Goal: Task Accomplishment & Management: Manage account settings

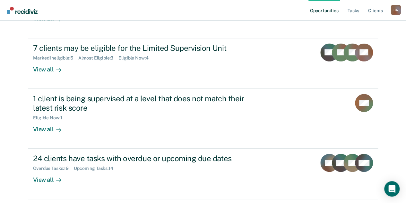
scroll to position [188, 0]
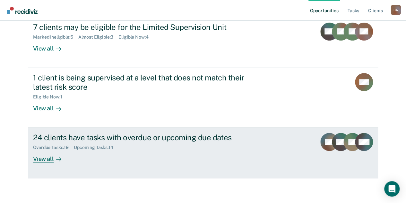
click at [42, 158] on div "View all" at bounding box center [51, 156] width 36 height 13
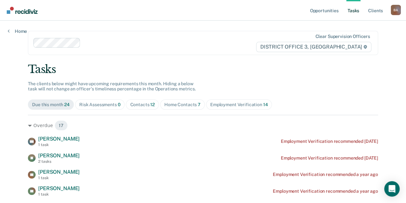
click at [352, 11] on link "Tasks" at bounding box center [353, 10] width 14 height 21
click at [177, 109] on span "Home Contacts 7" at bounding box center [182, 104] width 45 height 10
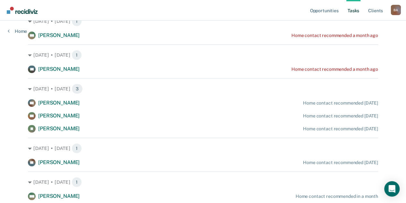
scroll to position [104, 0]
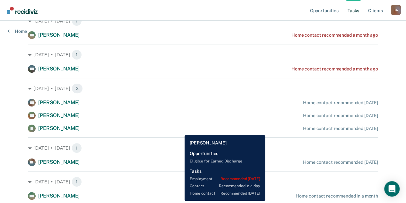
click at [180, 130] on div "[PERSON_NAME] Home contact recommended [DATE]" at bounding box center [203, 128] width 350 height 8
